Goal: Information Seeking & Learning: Compare options

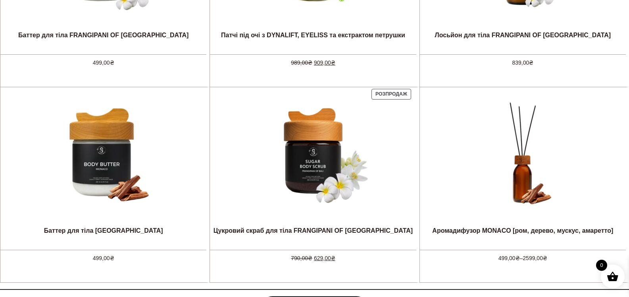
scroll to position [397, 0]
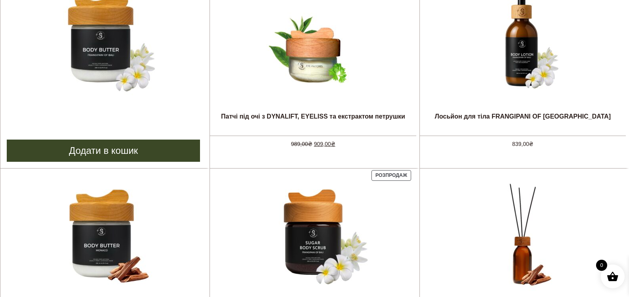
click at [107, 55] on img at bounding box center [103, 40] width 119 height 119
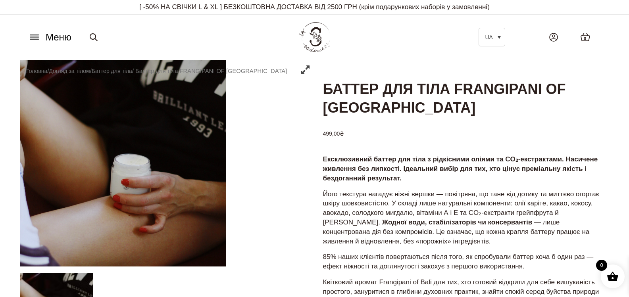
click at [35, 37] on icon at bounding box center [34, 37] width 8 height 0
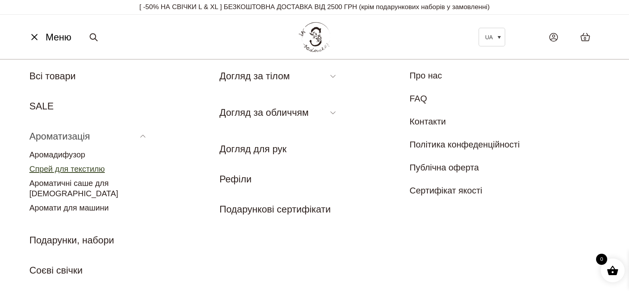
click at [63, 168] on link "Спрей для текстилю" at bounding box center [66, 169] width 75 height 9
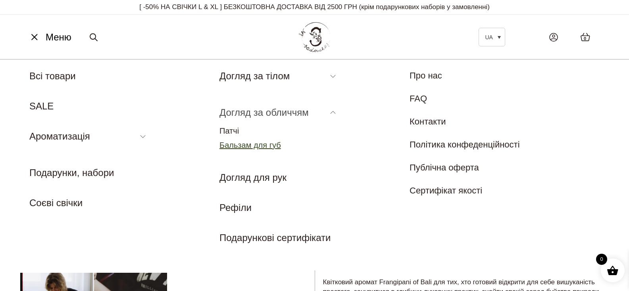
click at [236, 146] on link "Бальзам для губ" at bounding box center [251, 145] width 62 height 9
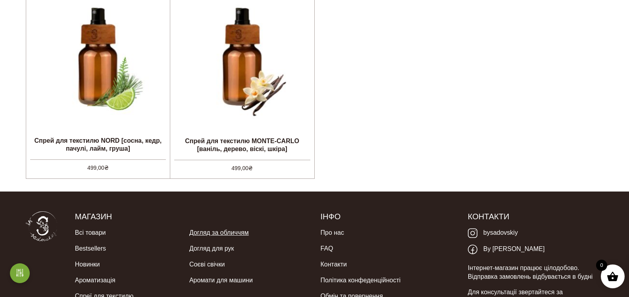
scroll to position [528, 0]
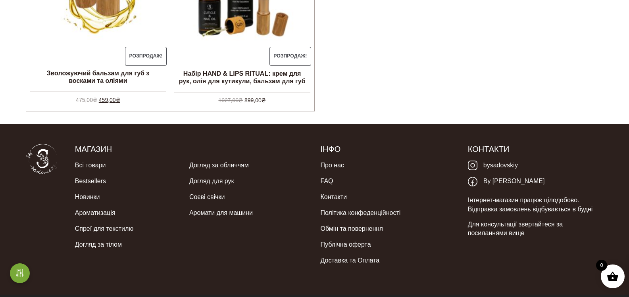
scroll to position [119, 0]
